Goal: Check status: Check status

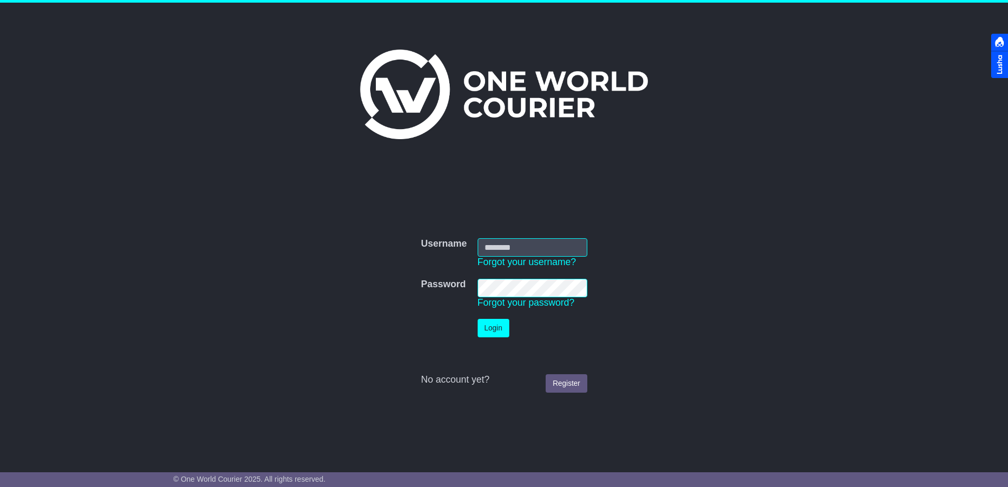
type input "**********"
click at [490, 327] on button "Login" at bounding box center [493, 328] width 32 height 18
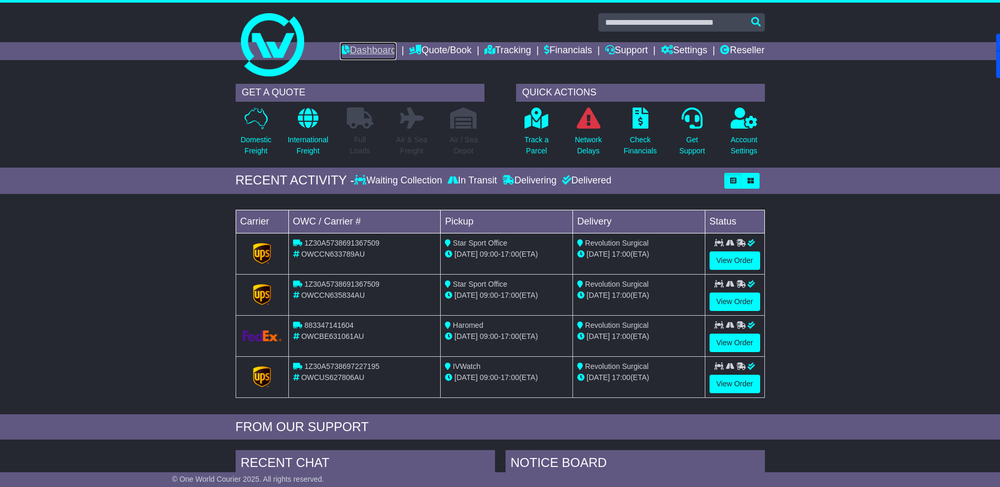
click at [360, 50] on link "Dashboard" at bounding box center [368, 51] width 56 height 18
click at [759, 47] on link "Reseller" at bounding box center [742, 51] width 44 height 18
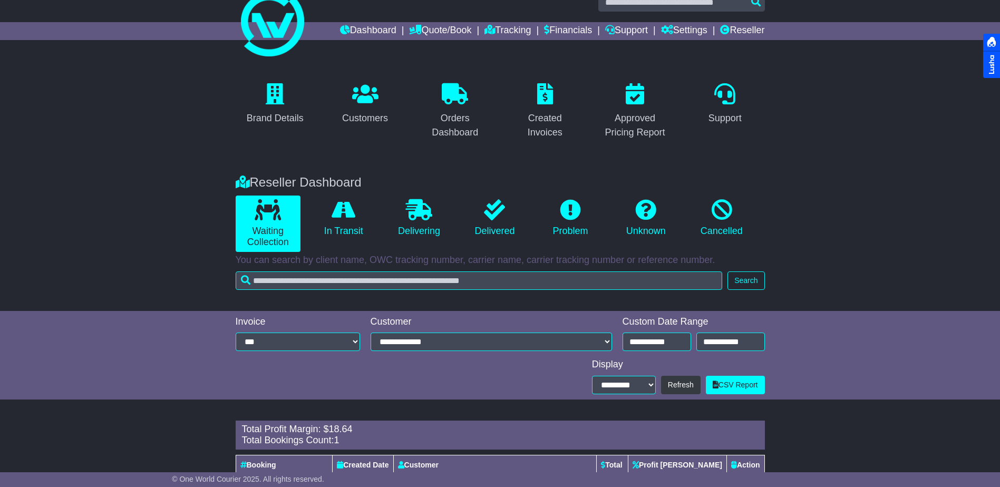
scroll to position [77, 0]
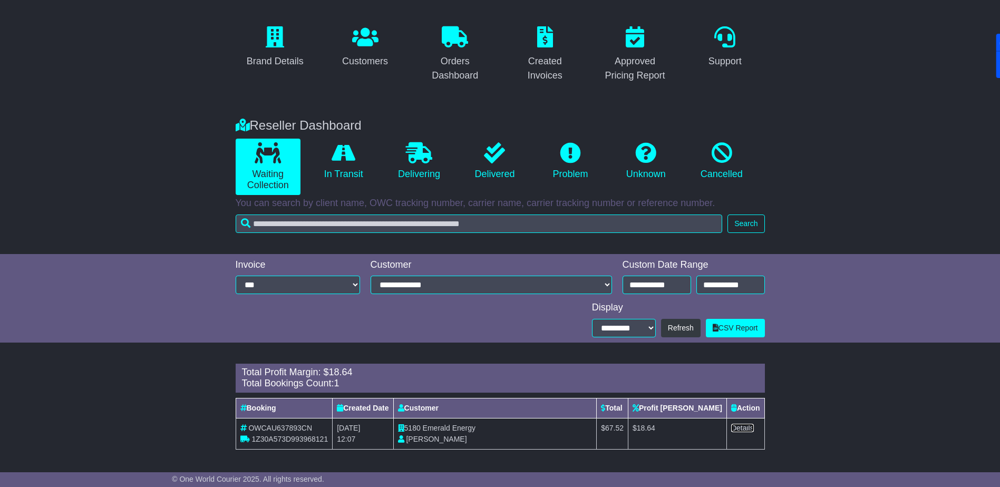
click at [746, 427] on link "Details" at bounding box center [742, 428] width 23 height 8
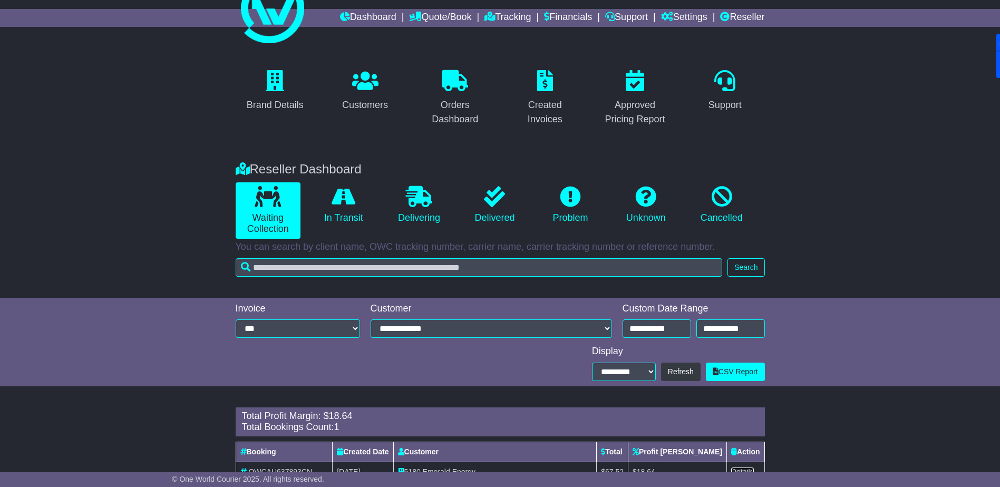
scroll to position [0, 0]
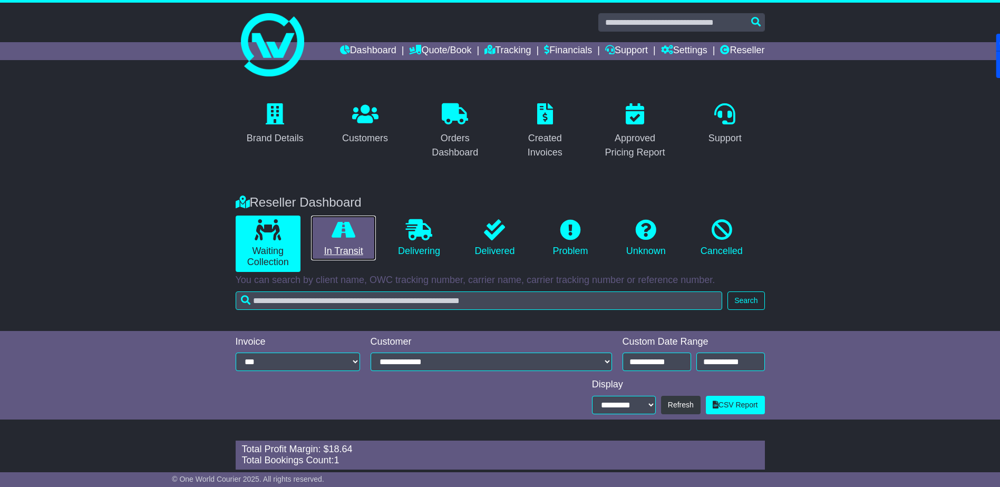
click at [350, 236] on icon at bounding box center [343, 229] width 24 height 21
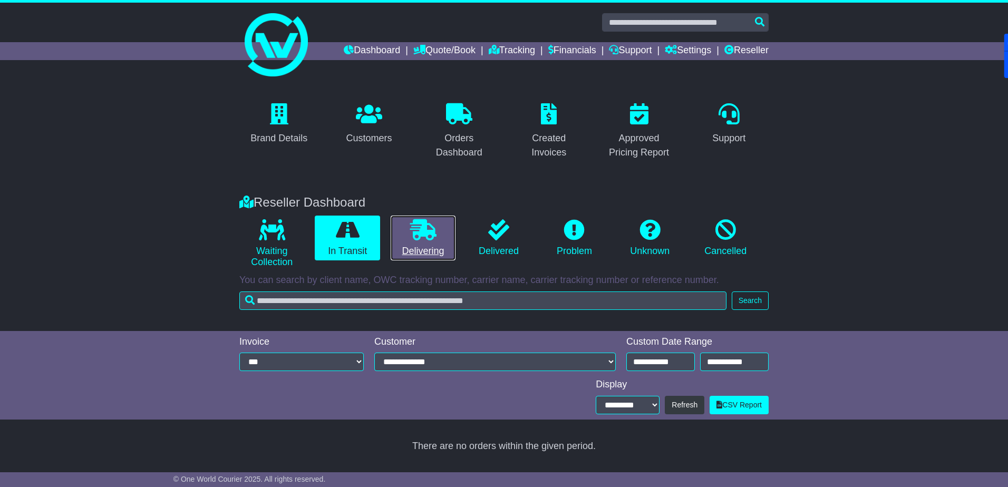
click at [407, 233] on link "Delivering" at bounding box center [422, 238] width 65 height 45
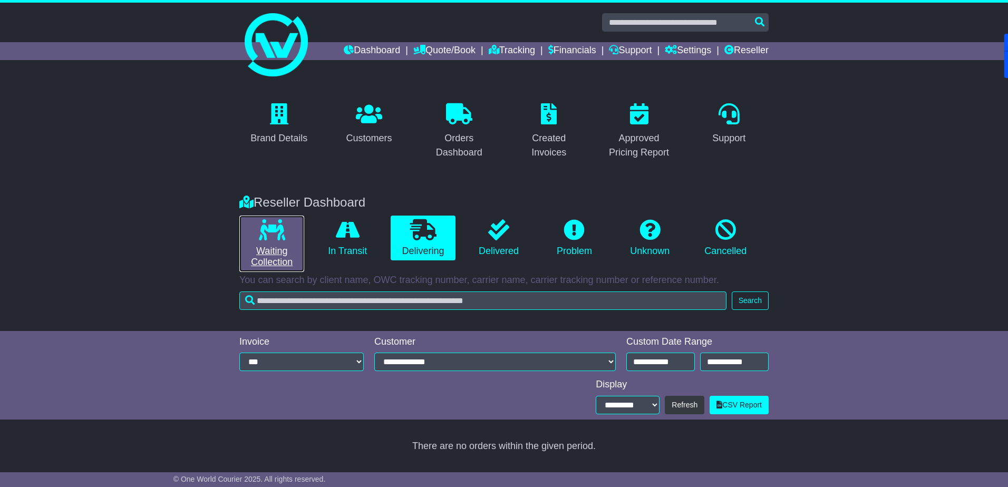
click at [287, 233] on link "Waiting Collection" at bounding box center [271, 244] width 65 height 56
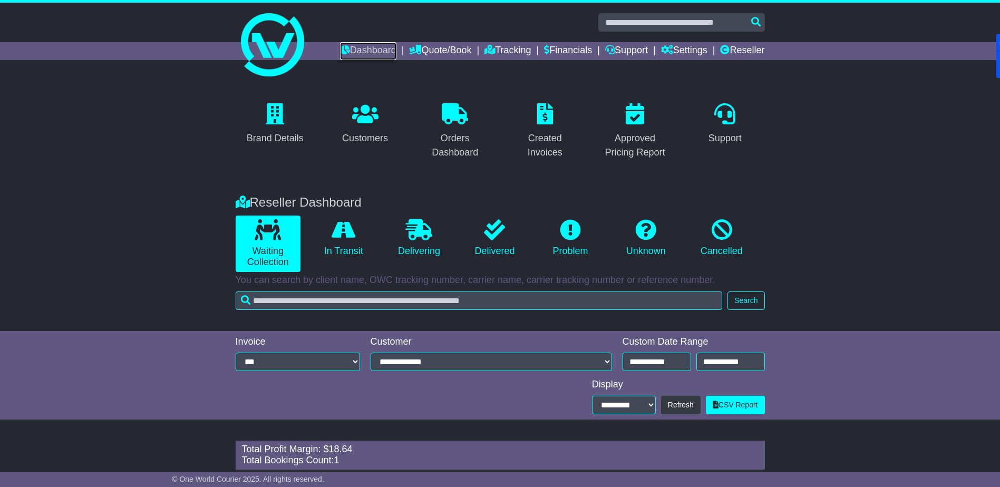
click at [362, 48] on link "Dashboard" at bounding box center [368, 51] width 56 height 18
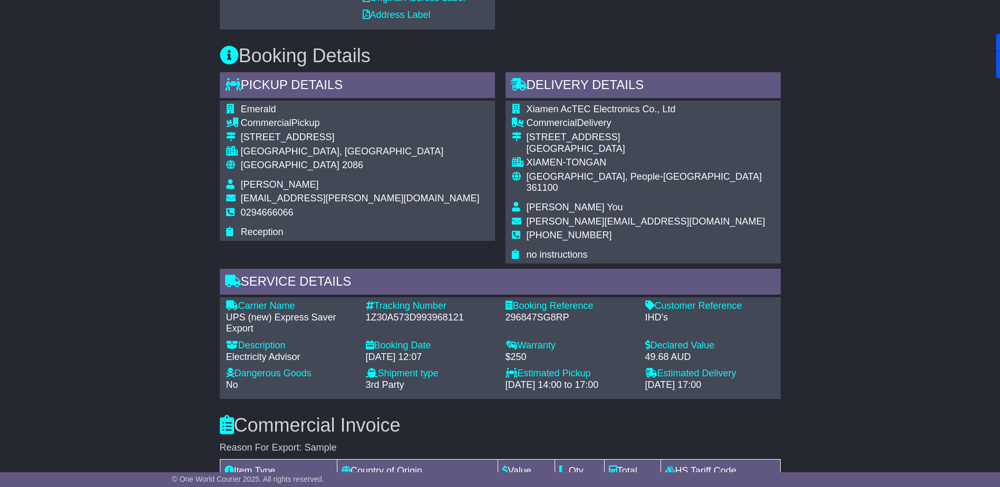
scroll to position [527, 0]
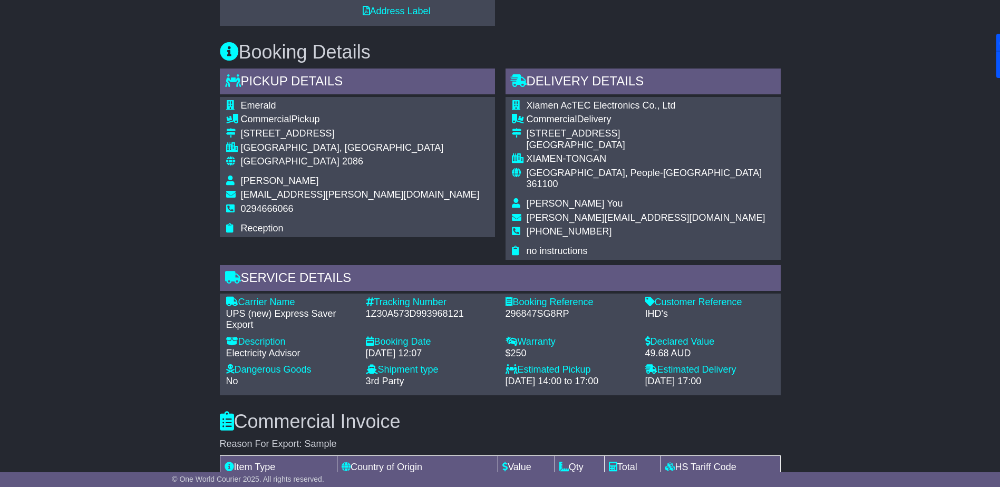
click at [652, 308] on div "IHD's" at bounding box center [709, 314] width 129 height 12
copy div "IHD's"
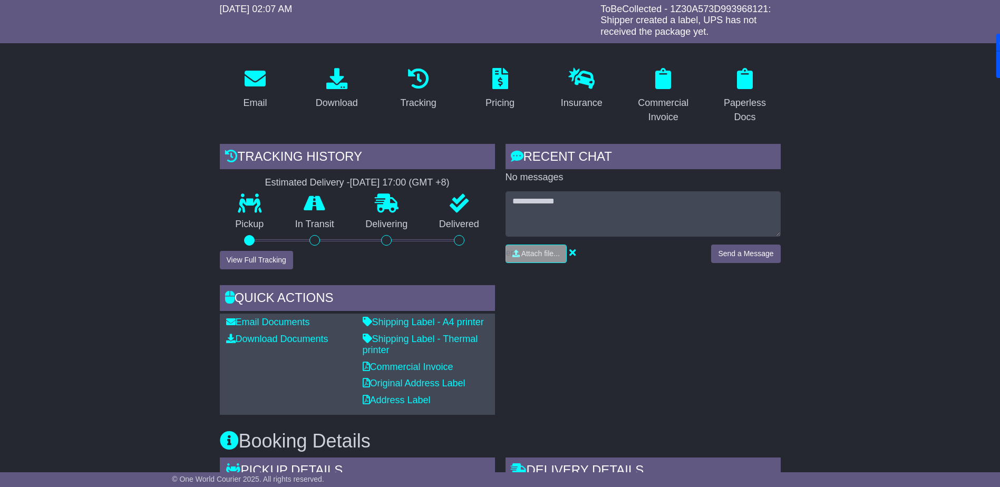
scroll to position [0, 0]
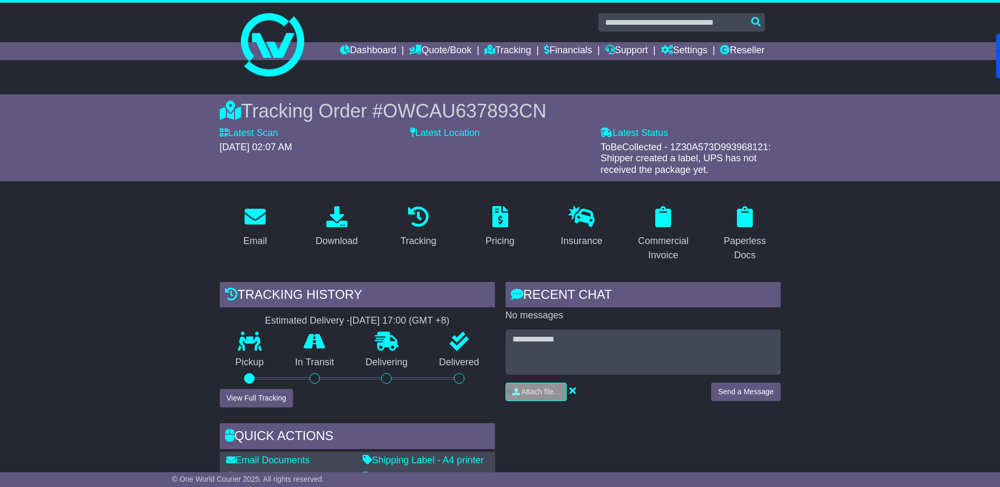
click at [482, 112] on span "OWCAU637893CN" at bounding box center [464, 111] width 163 height 22
copy span "OWCAU637893CN"
